Goal: Task Accomplishment & Management: Use online tool/utility

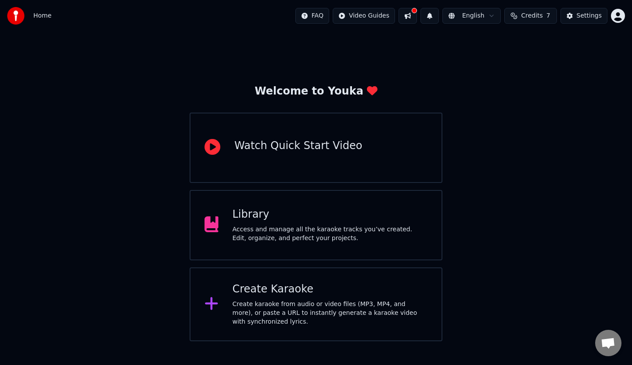
click at [291, 306] on div "Create karaoke from audio or video files (MP3, MP4, and more), or paste a URL t…" at bounding box center [330, 313] width 195 height 26
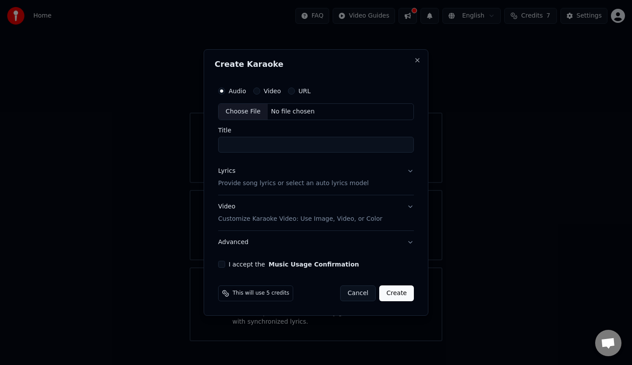
click at [277, 108] on div "No file chosen" at bounding box center [293, 111] width 51 height 9
click at [270, 143] on input "**********" at bounding box center [316, 145] width 199 height 16
type input "**********"
click at [411, 170] on button "Lyrics Provide song lyrics or select an auto lyrics model" at bounding box center [316, 176] width 199 height 35
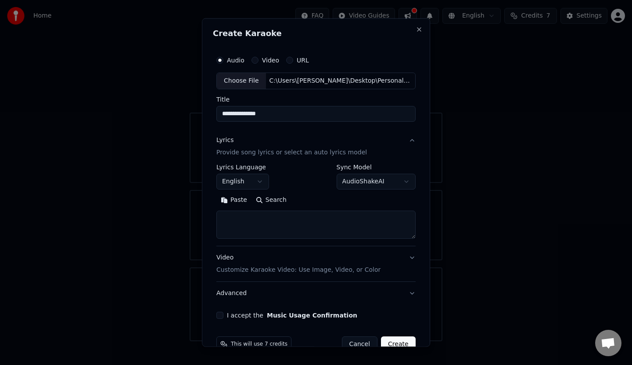
click at [256, 181] on button "English" at bounding box center [243, 181] width 53 height 16
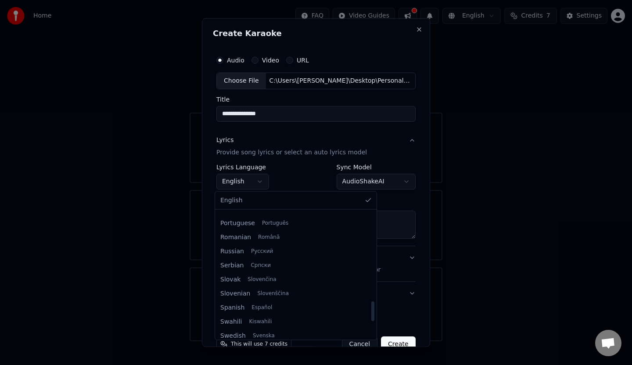
scroll to position [615, 0]
select select "**"
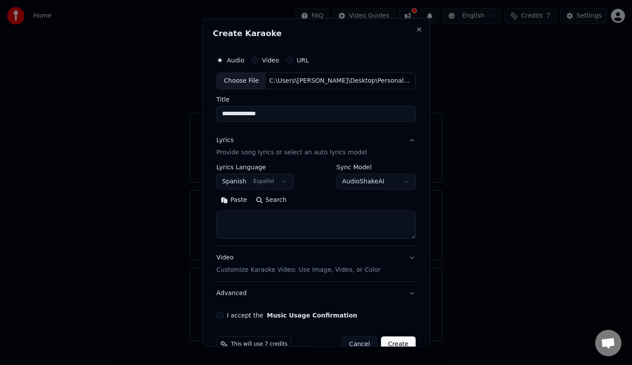
click at [235, 202] on button "Paste" at bounding box center [234, 199] width 35 height 14
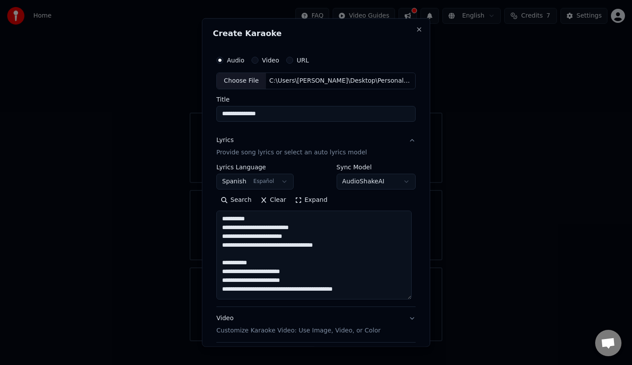
drag, startPoint x: 408, startPoint y: 237, endPoint x: 409, endPoint y: 297, distance: 60.2
click at [409, 297] on textarea at bounding box center [314, 254] width 195 height 89
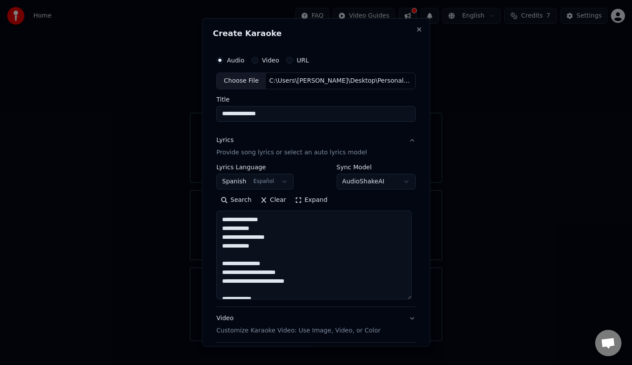
scroll to position [0, 0]
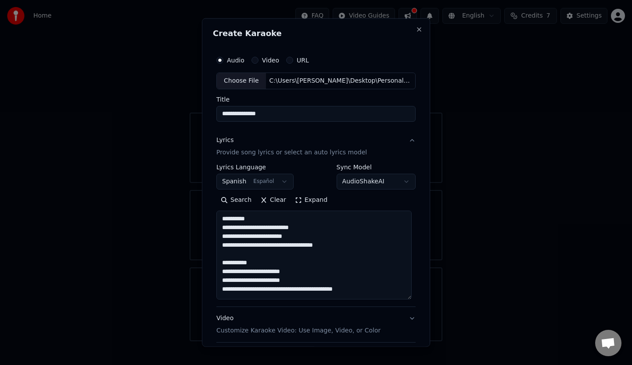
click at [402, 183] on body "**********" at bounding box center [316, 170] width 632 height 341
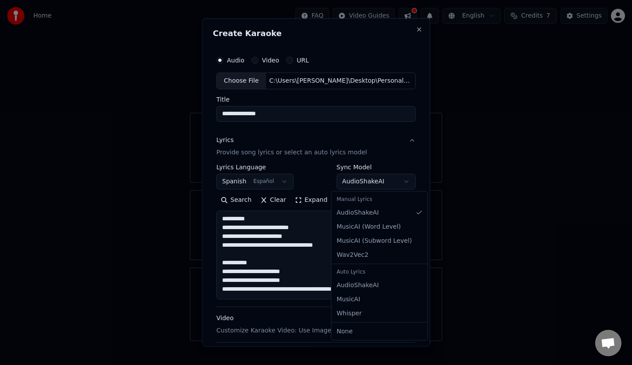
click at [415, 174] on body "**********" at bounding box center [316, 170] width 632 height 341
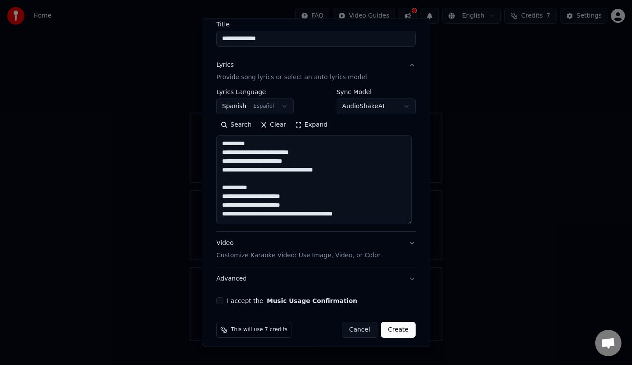
scroll to position [80, 0]
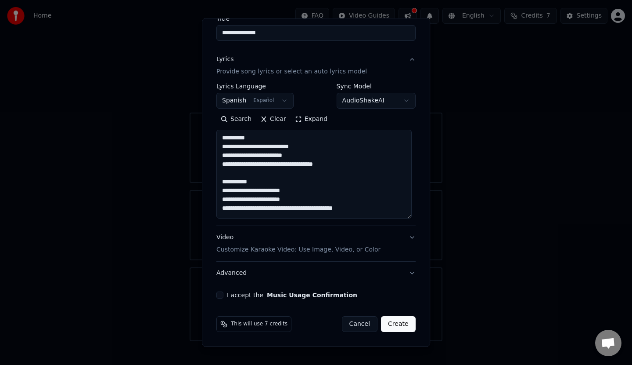
click at [407, 274] on button "Advanced" at bounding box center [316, 272] width 199 height 23
type textarea "**********"
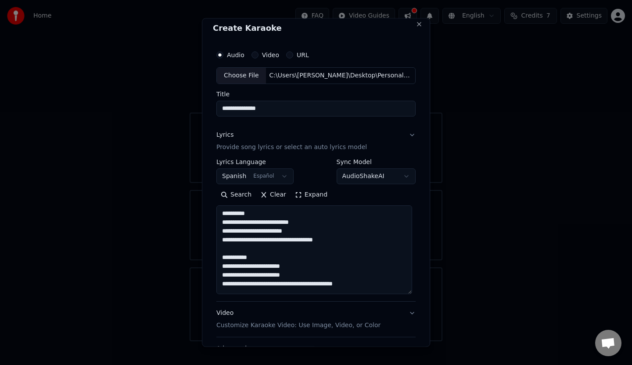
scroll to position [0, 0]
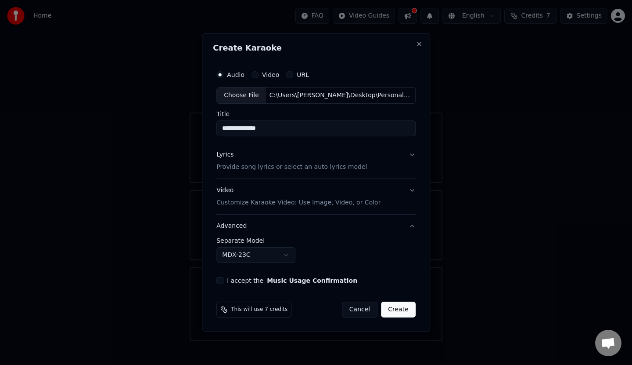
click at [222, 280] on button "I accept the Music Usage Confirmation" at bounding box center [220, 280] width 7 height 7
click at [402, 307] on button "Create" at bounding box center [398, 309] width 35 height 16
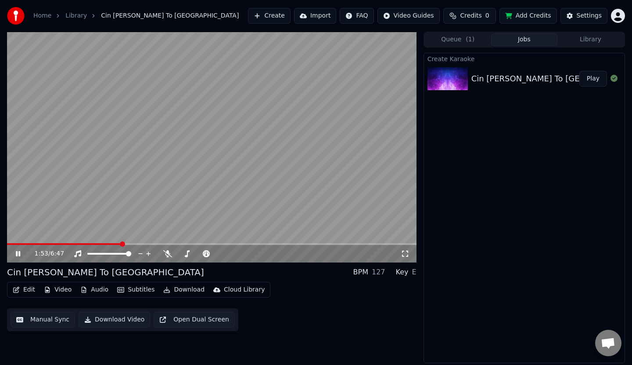
click at [18, 251] on icon at bounding box center [24, 253] width 21 height 7
click at [11, 244] on span at bounding box center [9, 244] width 4 height 2
click at [16, 254] on icon at bounding box center [17, 253] width 5 height 6
click at [16, 254] on icon at bounding box center [24, 253] width 21 height 7
click at [18, 251] on icon at bounding box center [17, 253] width 5 height 6
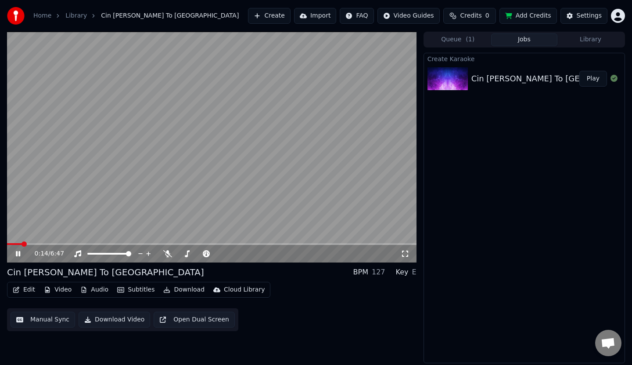
click at [18, 251] on icon at bounding box center [18, 253] width 4 height 5
click at [18, 251] on icon at bounding box center [17, 253] width 5 height 6
click at [193, 144] on video at bounding box center [212, 147] width 410 height 231
click at [204, 256] on span at bounding box center [203, 253] width 5 height 5
click at [32, 245] on span at bounding box center [34, 243] width 5 height 5
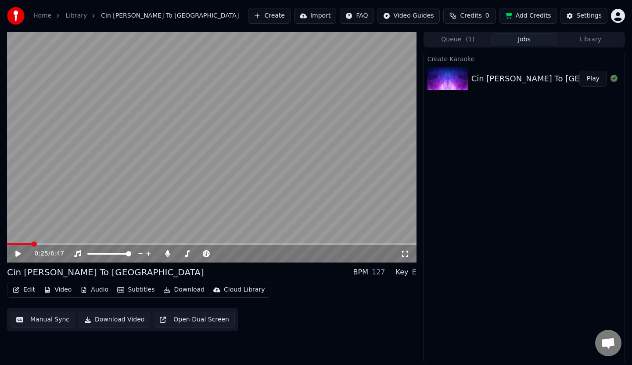
click at [32, 245] on span at bounding box center [34, 243] width 5 height 5
click at [28, 245] on span at bounding box center [30, 243] width 5 height 5
click at [18, 255] on icon at bounding box center [17, 253] width 5 height 6
click at [217, 253] on span at bounding box center [218, 253] width 5 height 5
click at [221, 251] on span at bounding box center [218, 253] width 5 height 5
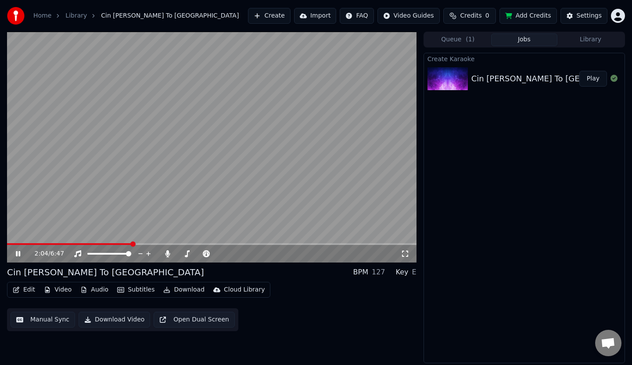
click at [18, 252] on icon at bounding box center [24, 253] width 21 height 7
click at [284, 303] on div "Edit Video Audio Subtitles Download Cloud Library Manual Sync Download Video Op…" at bounding box center [212, 306] width 410 height 49
click at [29, 289] on button "Edit" at bounding box center [23, 289] width 29 height 12
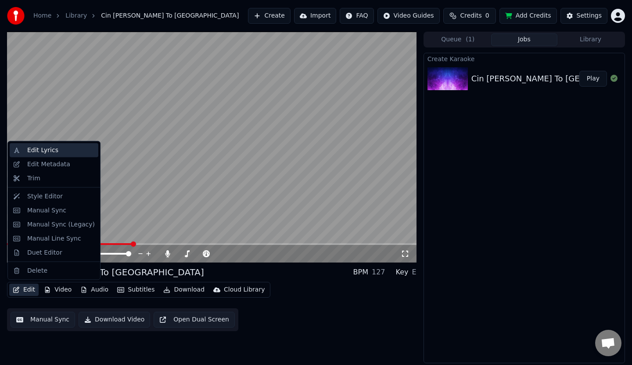
click at [48, 151] on div "Edit Lyrics" at bounding box center [42, 150] width 31 height 9
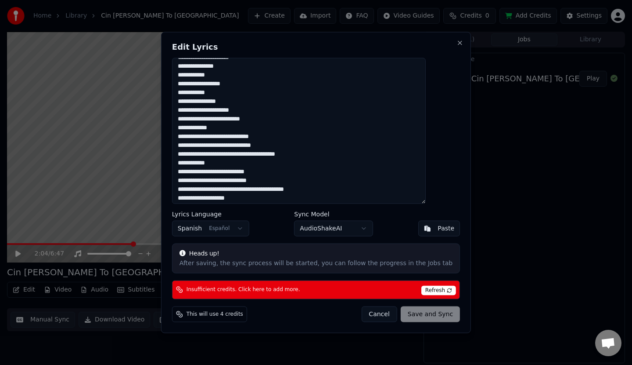
scroll to position [176, 0]
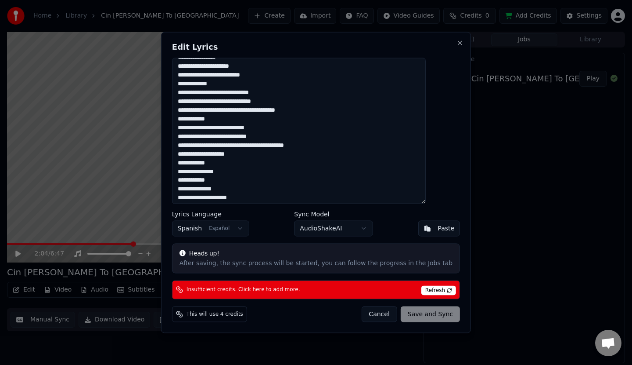
click at [252, 130] on textarea at bounding box center [299, 131] width 254 height 146
click at [285, 127] on textarea at bounding box center [299, 131] width 254 height 146
click at [368, 314] on button "Cancel" at bounding box center [379, 314] width 36 height 16
type textarea "**********"
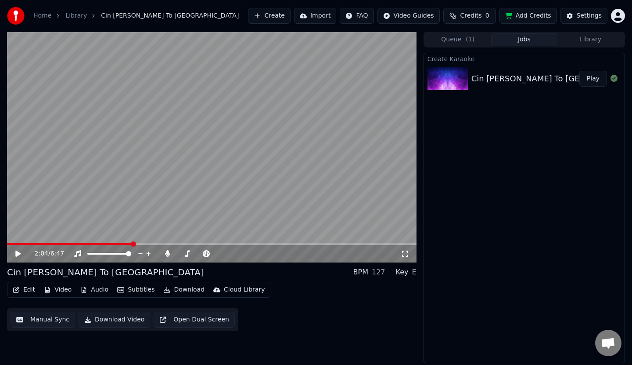
click at [18, 253] on icon at bounding box center [17, 253] width 5 height 6
click at [18, 253] on icon at bounding box center [18, 253] width 4 height 5
click at [137, 244] on span at bounding box center [137, 243] width 5 height 5
click at [135, 244] on span at bounding box center [135, 243] width 5 height 5
click at [131, 244] on span at bounding box center [132, 243] width 5 height 5
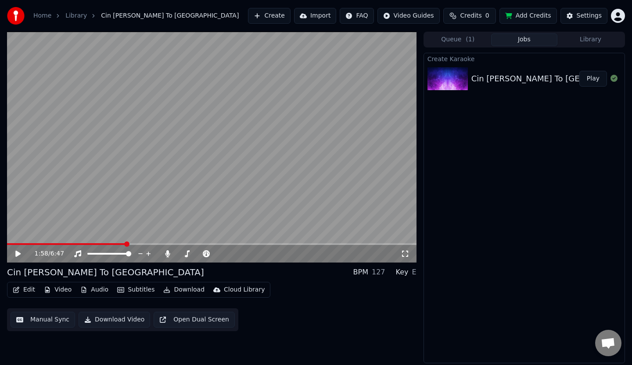
click at [125, 245] on span at bounding box center [126, 243] width 5 height 5
click at [21, 253] on icon at bounding box center [17, 253] width 5 height 6
click at [18, 253] on icon at bounding box center [24, 253] width 21 height 7
click at [119, 243] on span at bounding box center [67, 244] width 121 height 2
click at [16, 251] on icon at bounding box center [17, 253] width 5 height 6
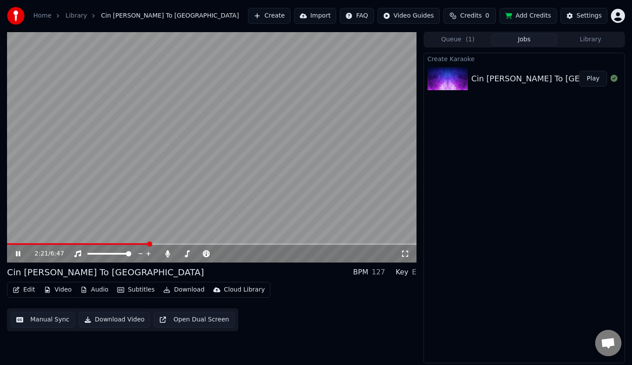
click at [22, 251] on icon at bounding box center [24, 253] width 21 height 7
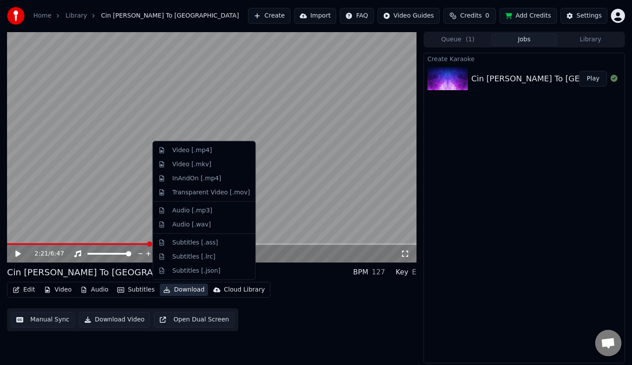
click at [180, 288] on button "Download" at bounding box center [184, 289] width 48 height 12
click at [303, 300] on div "Edit Video Audio Subtitles Download Cloud Library Manual Sync Download Video Op…" at bounding box center [212, 306] width 410 height 49
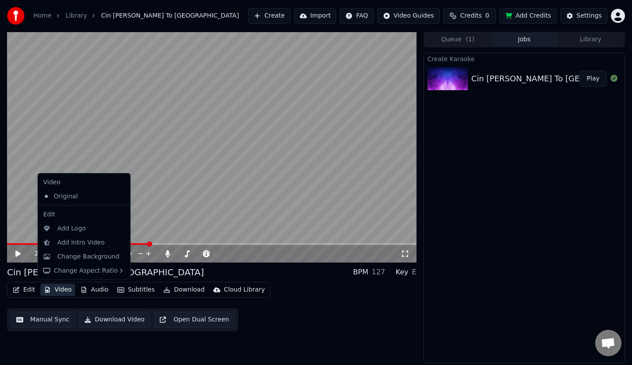
click at [61, 289] on button "Video" at bounding box center [57, 289] width 35 height 12
click at [74, 256] on div "Change Background" at bounding box center [89, 256] width 62 height 9
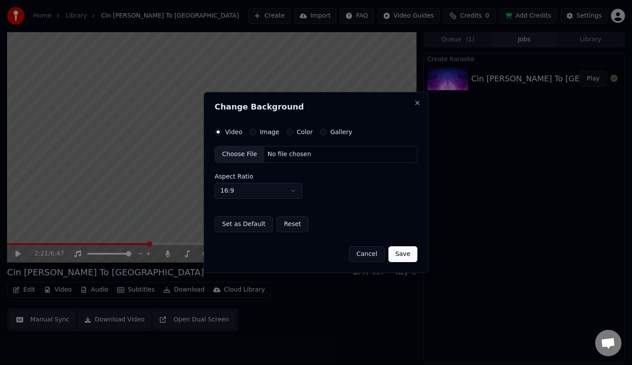
click at [320, 132] on button "Gallery" at bounding box center [323, 131] width 7 height 7
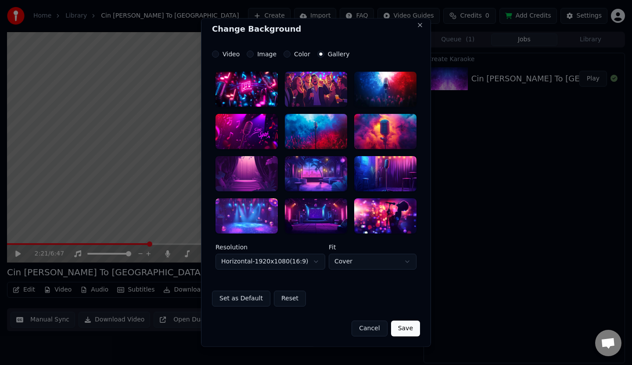
scroll to position [0, 0]
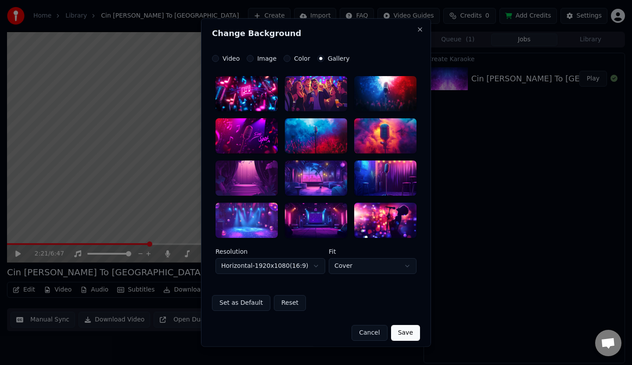
click at [249, 216] on div at bounding box center [247, 219] width 62 height 35
click at [403, 332] on button "Save" at bounding box center [405, 332] width 29 height 16
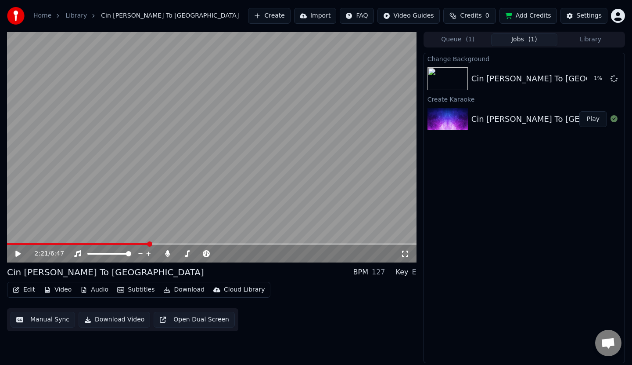
drag, startPoint x: 13, startPoint y: 242, endPoint x: 7, endPoint y: 243, distance: 5.8
click at [7, 243] on div "2:21 / 6:47" at bounding box center [212, 147] width 410 height 231
click at [7, 243] on span at bounding box center [7, 244] width 1 height 2
click at [14, 250] on icon at bounding box center [24, 253] width 21 height 7
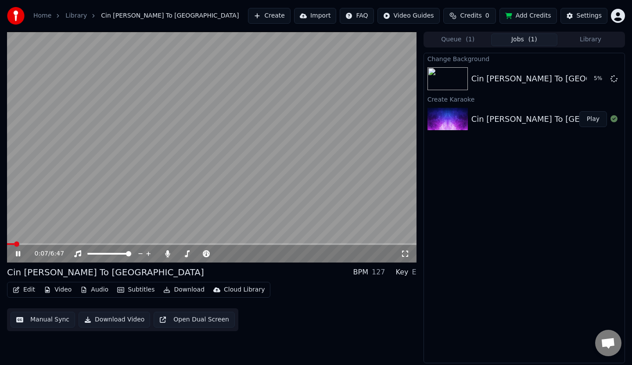
click at [14, 250] on icon at bounding box center [24, 253] width 21 height 7
click at [18, 251] on icon at bounding box center [24, 253] width 21 height 7
click at [491, 77] on div "Cin [PERSON_NAME] To [GEOGRAPHIC_DATA]" at bounding box center [560, 78] width 177 height 12
click at [7, 246] on span at bounding box center [9, 243] width 5 height 5
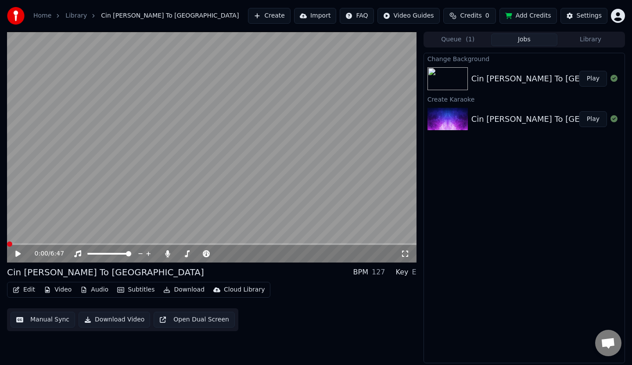
click at [17, 253] on icon at bounding box center [17, 253] width 5 height 6
click at [17, 253] on icon at bounding box center [18, 253] width 4 height 5
click at [594, 79] on button "Play" at bounding box center [594, 79] width 28 height 16
click at [34, 243] on span at bounding box center [212, 244] width 410 height 2
click at [33, 243] on span at bounding box center [20, 244] width 27 height 2
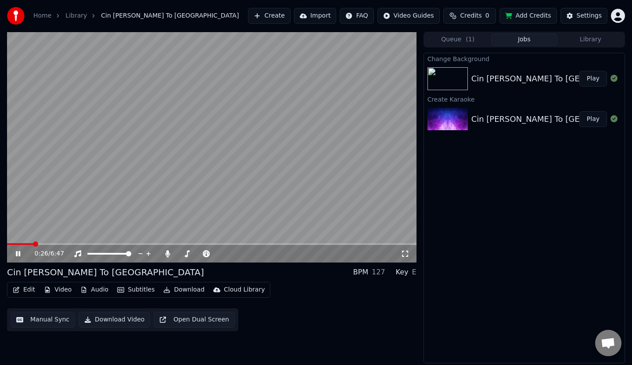
click at [31, 244] on span at bounding box center [20, 244] width 26 height 2
click at [17, 252] on icon at bounding box center [18, 253] width 4 height 5
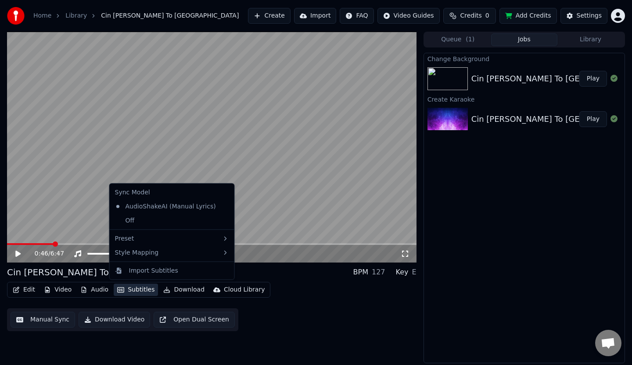
click at [130, 289] on button "Subtitles" at bounding box center [136, 289] width 44 height 12
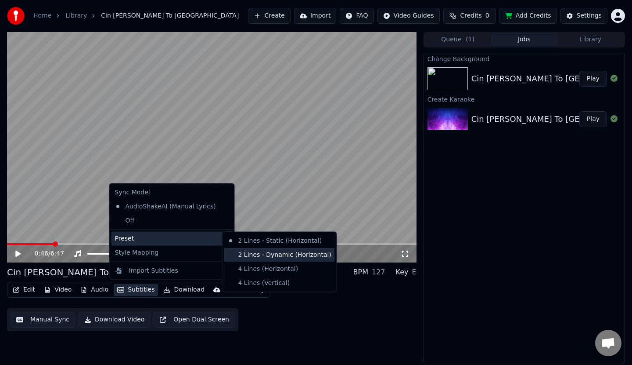
click at [250, 255] on div "2 Lines - Dynamic (Horizontal)" at bounding box center [279, 254] width 111 height 14
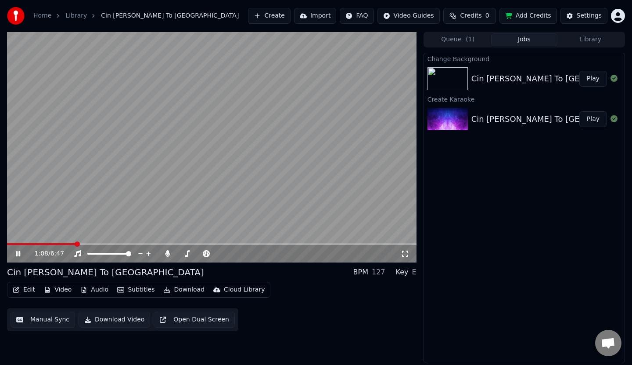
click at [18, 251] on icon at bounding box center [24, 253] width 21 height 7
click at [133, 289] on button "Subtitles" at bounding box center [136, 289] width 44 height 12
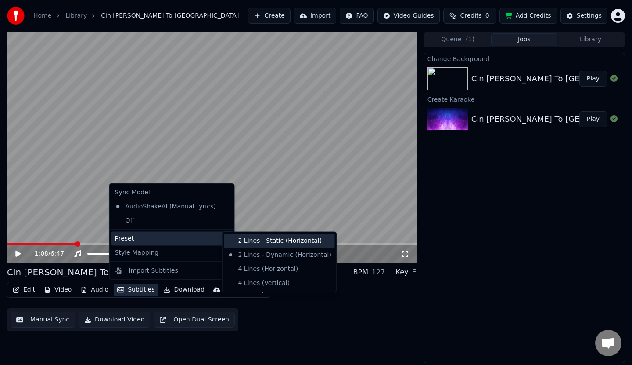
click at [254, 242] on div "2 Lines - Static (Horizontal)" at bounding box center [279, 241] width 111 height 14
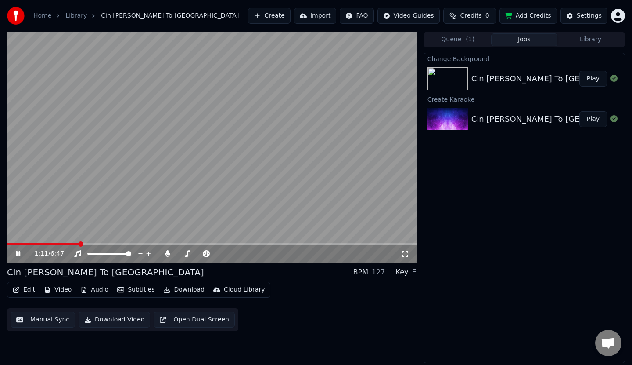
click at [18, 251] on icon at bounding box center [18, 253] width 4 height 5
click at [133, 288] on button "Subtitles" at bounding box center [136, 289] width 44 height 12
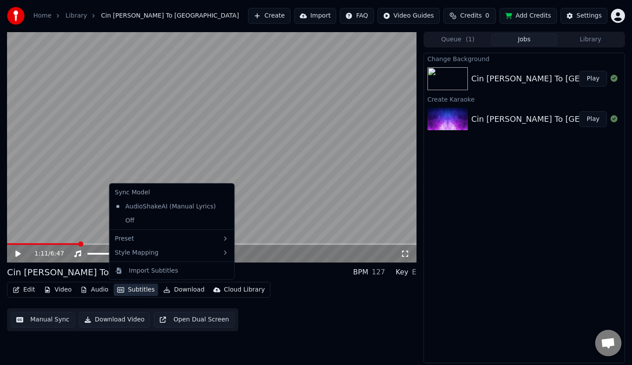
click at [287, 284] on div "Edit Video Audio Subtitles Download Cloud Library Manual Sync Download Video Op…" at bounding box center [212, 306] width 410 height 49
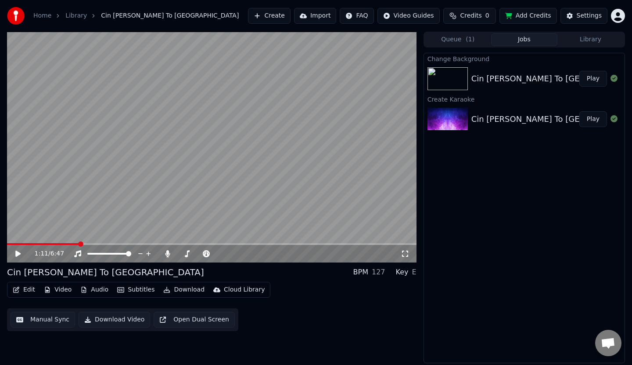
click at [97, 289] on button "Audio" at bounding box center [94, 289] width 35 height 12
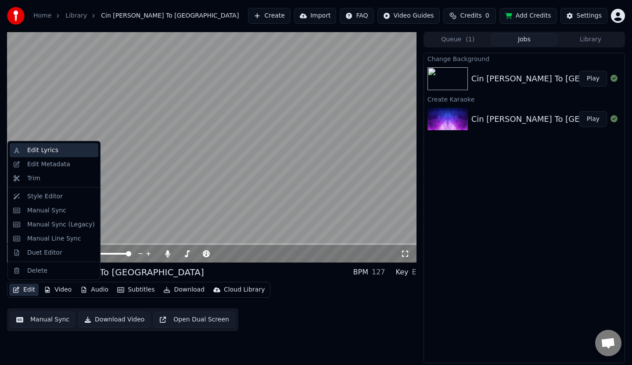
click at [50, 150] on div "Edit Lyrics" at bounding box center [42, 150] width 31 height 9
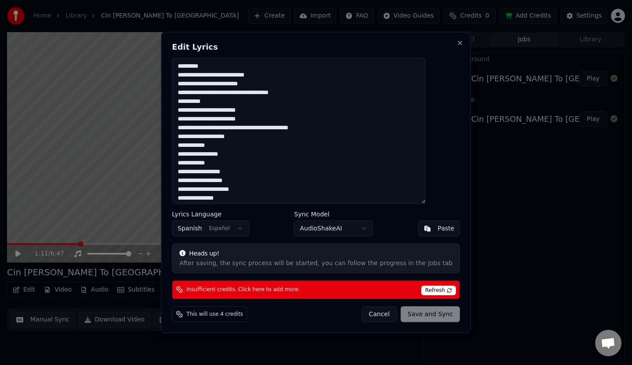
click at [361, 311] on button "Cancel" at bounding box center [379, 314] width 36 height 16
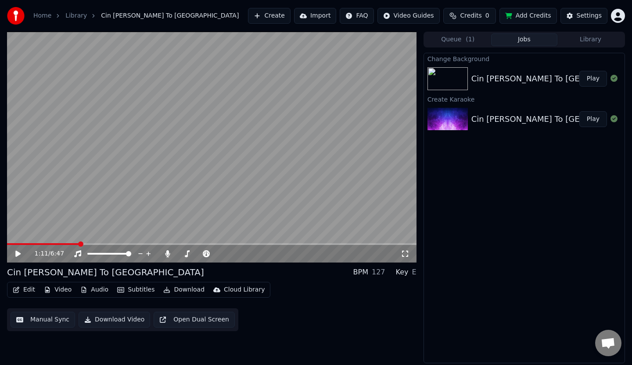
click at [185, 289] on button "Download" at bounding box center [184, 289] width 48 height 12
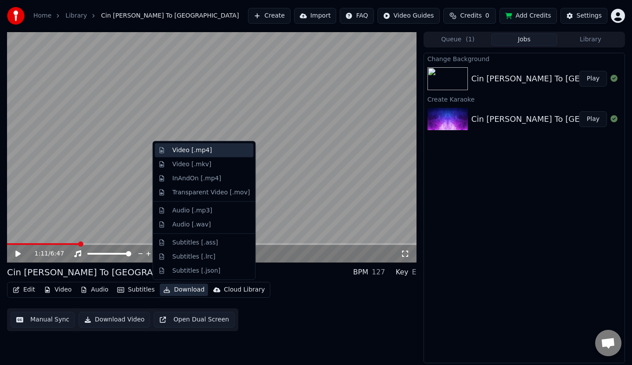
click at [205, 151] on div "Video [.mp4]" at bounding box center [193, 150] width 40 height 9
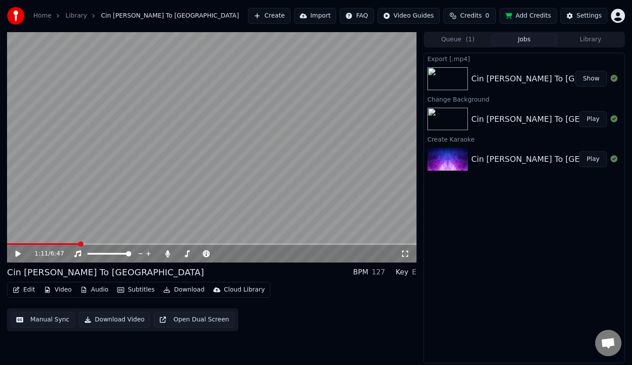
click at [592, 80] on button "Show" at bounding box center [592, 79] width 32 height 16
